Goal: Find specific page/section: Find specific page/section

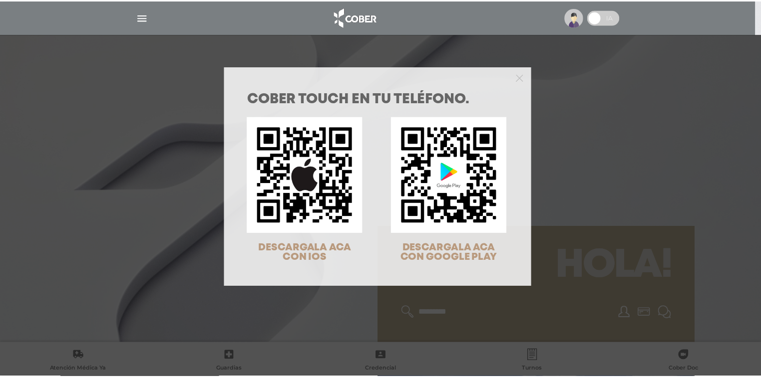
scroll to position [40, 0]
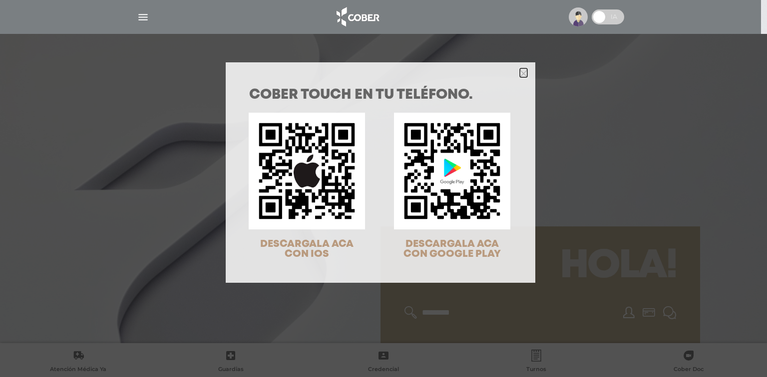
click at [523, 70] on icon "Close" at bounding box center [523, 73] width 7 height 7
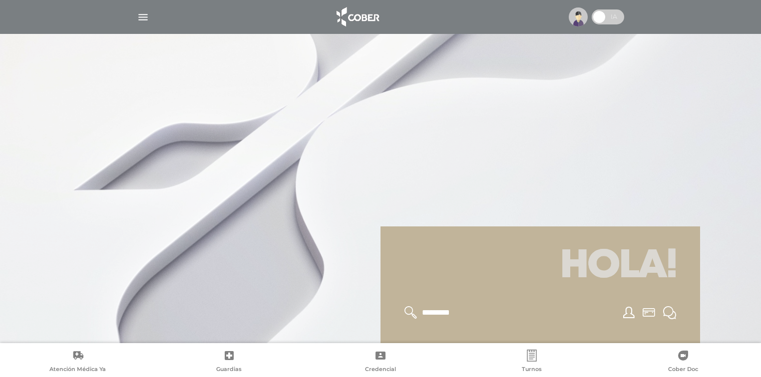
click at [142, 21] on img "button" at bounding box center [143, 17] width 12 height 12
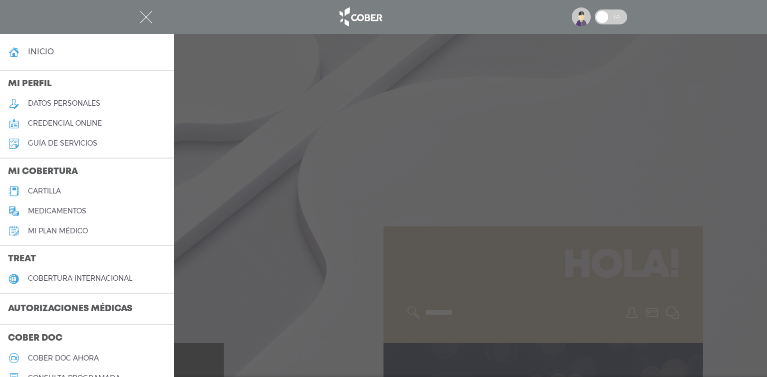
click at [95, 128] on h5 "credencial online" at bounding box center [65, 123] width 74 height 8
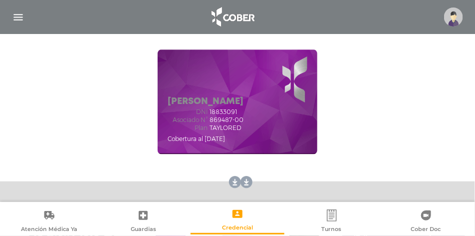
scroll to position [125, 0]
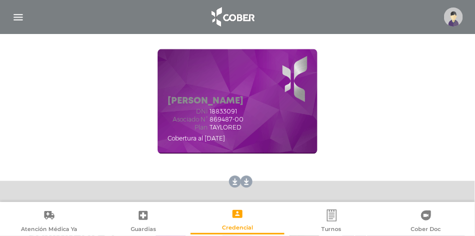
click at [215, 116] on span "869487-00" at bounding box center [227, 119] width 34 height 7
